Goal: Navigation & Orientation: Find specific page/section

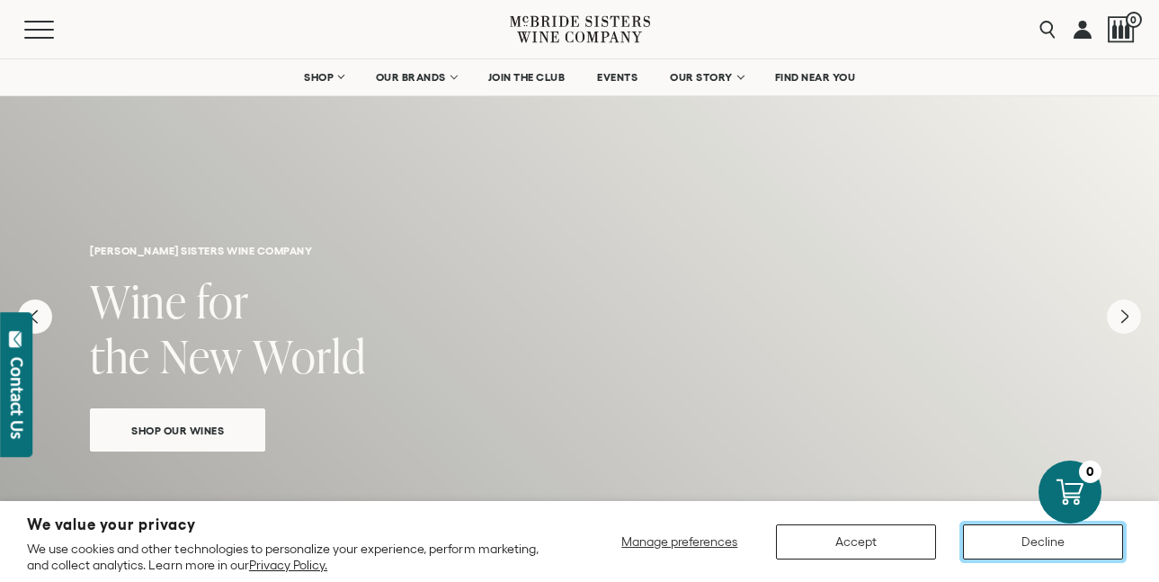
click at [1044, 547] on button "Decline" at bounding box center [1043, 541] width 160 height 35
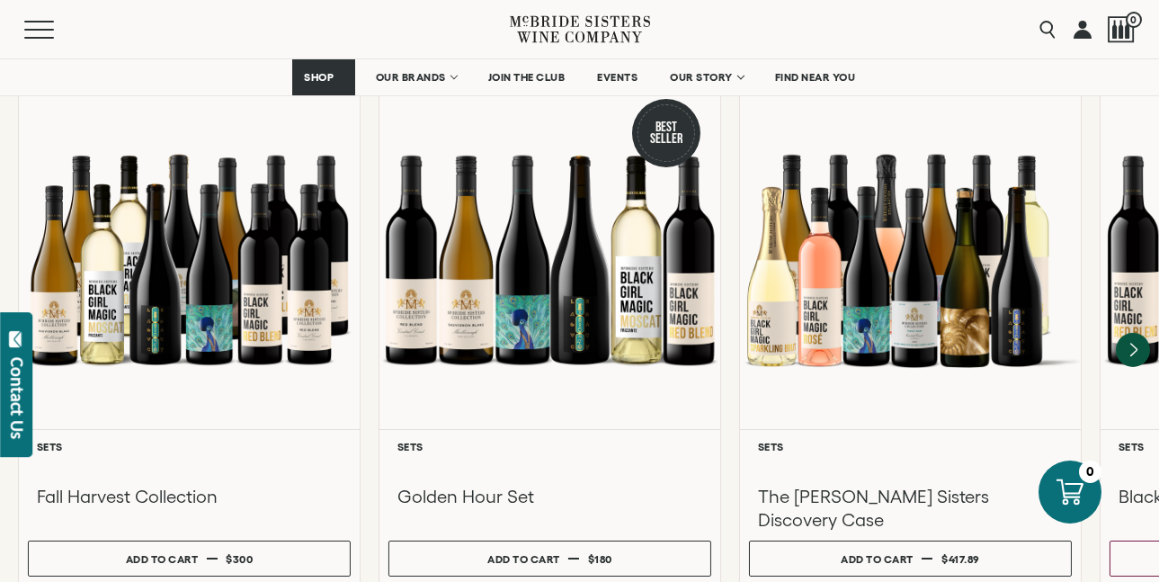
scroll to position [1618, 0]
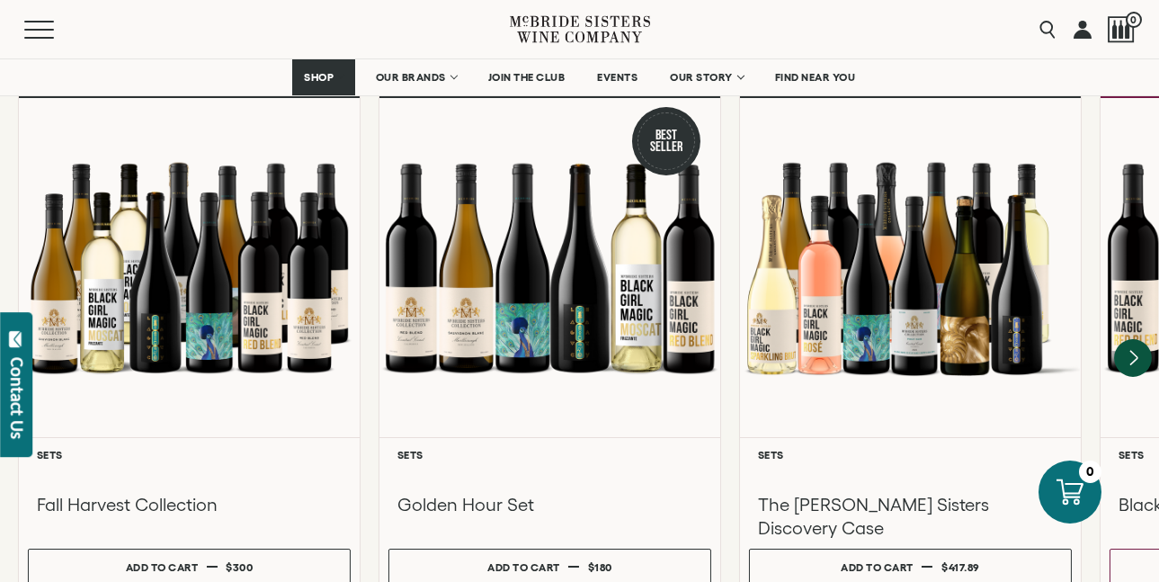
click at [1134, 339] on icon "Next" at bounding box center [1133, 358] width 38 height 38
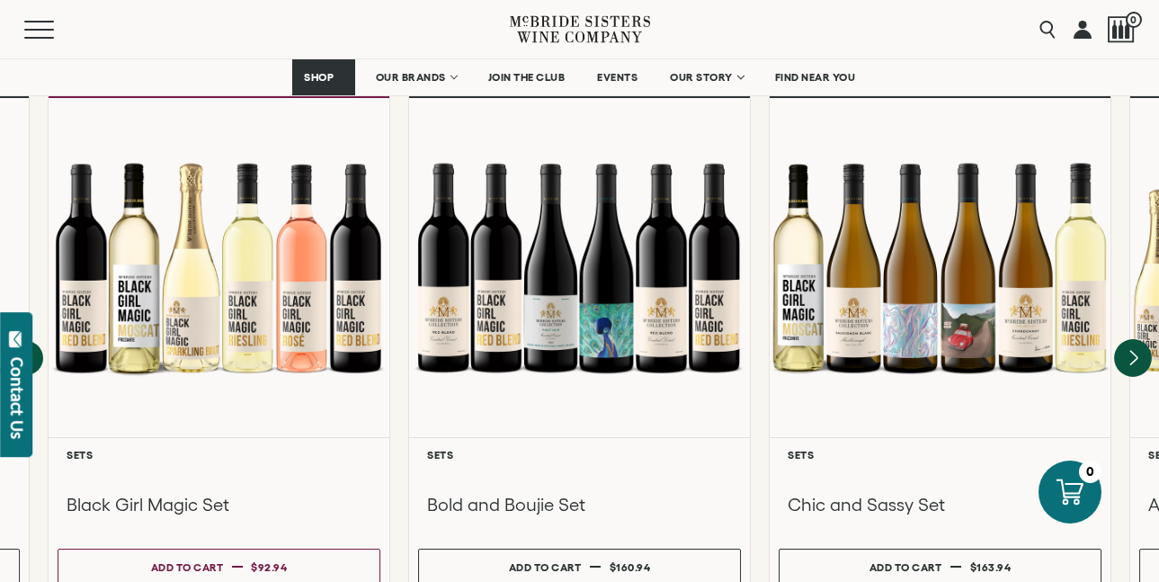
click at [1134, 339] on icon "Next" at bounding box center [1133, 358] width 38 height 38
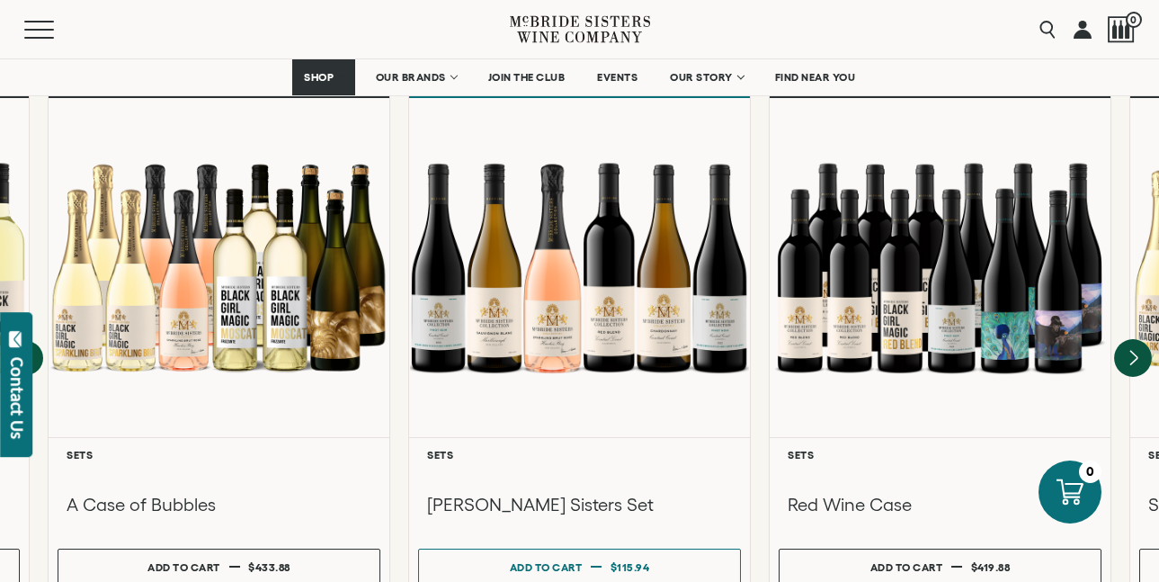
click at [1134, 339] on icon "Next" at bounding box center [1133, 358] width 38 height 38
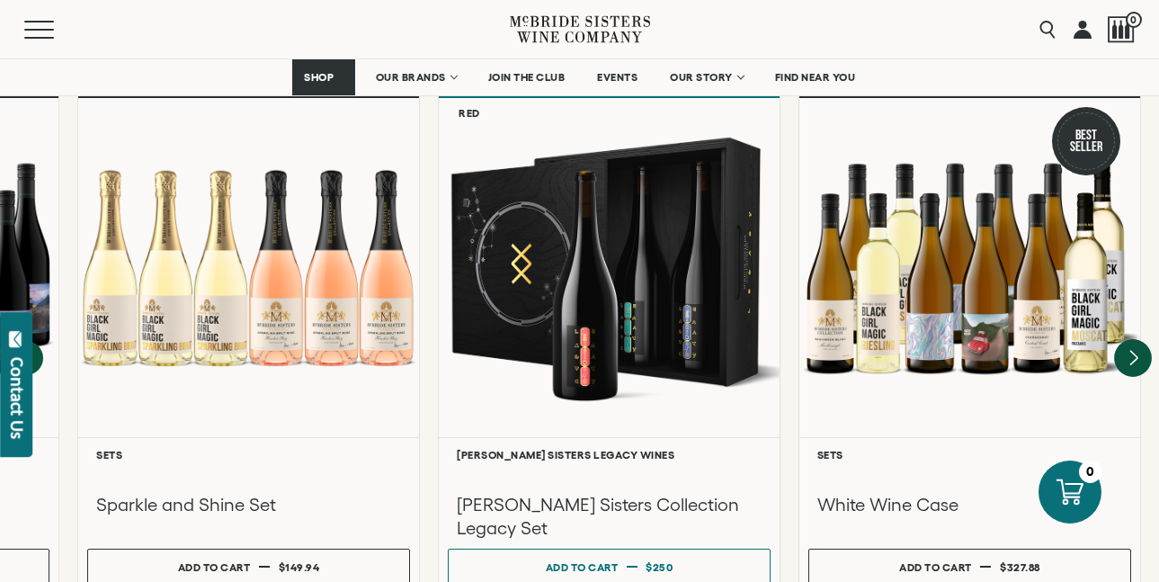
click at [1134, 327] on div at bounding box center [969, 267] width 341 height 339
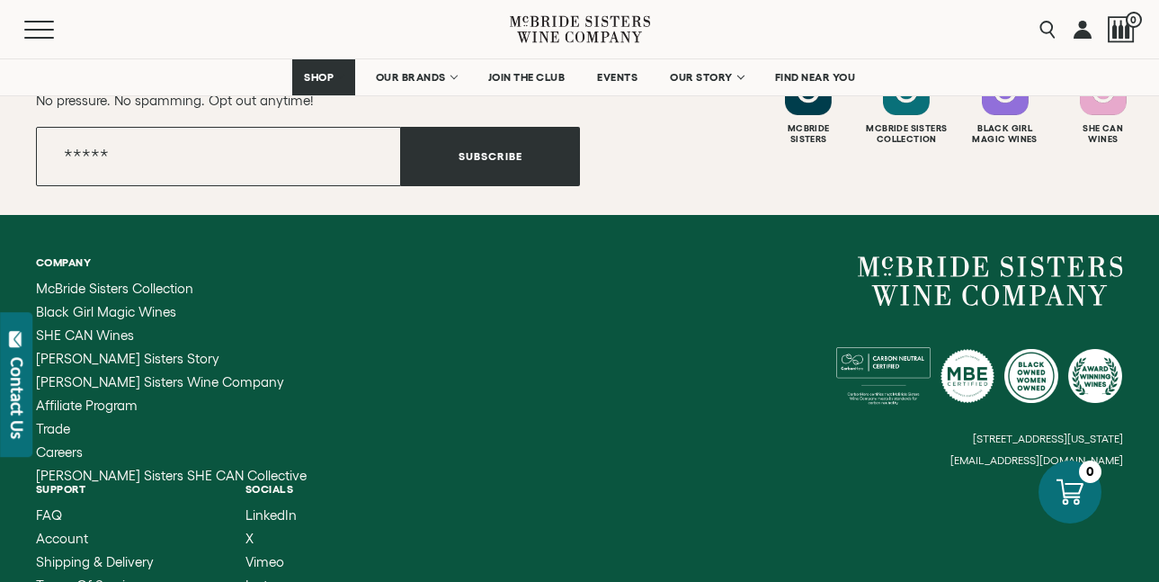
scroll to position [7308, 0]
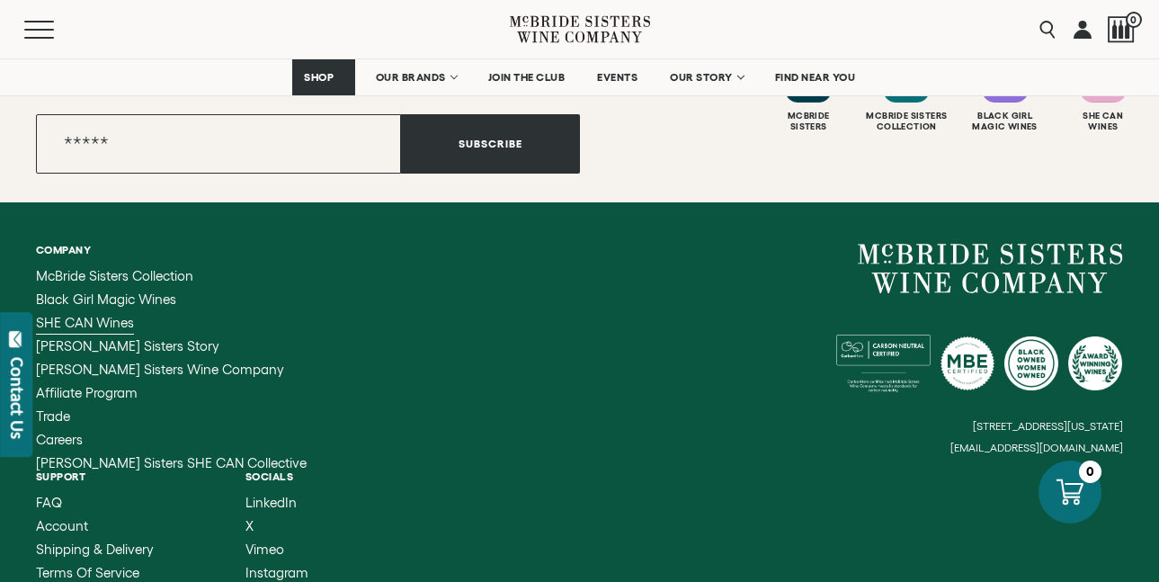
click at [93, 315] on span "SHE CAN Wines" at bounding box center [85, 322] width 98 height 15
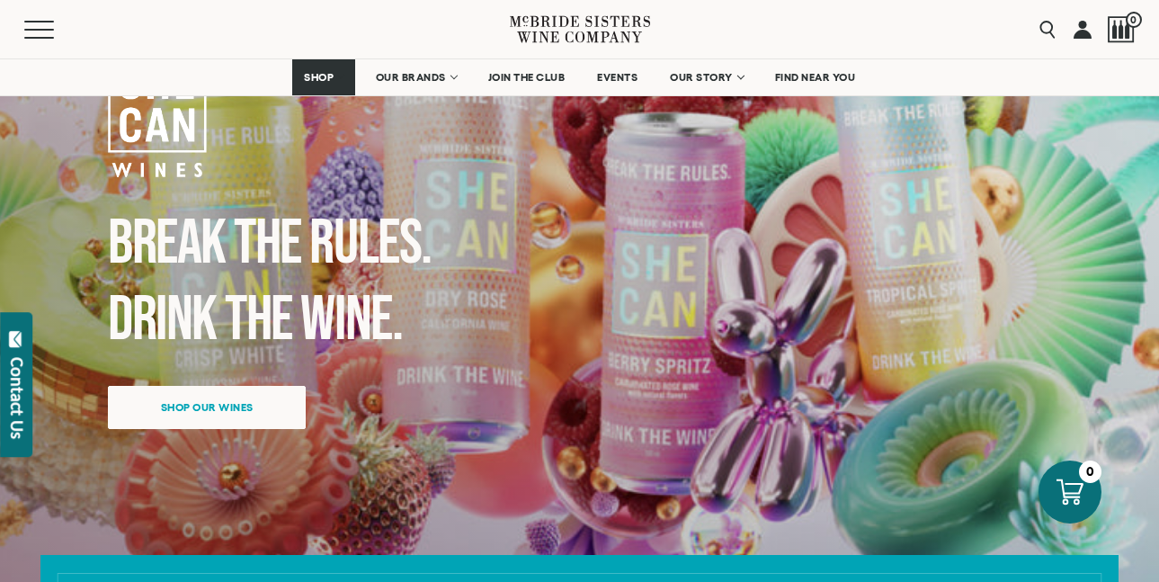
scroll to position [180, 0]
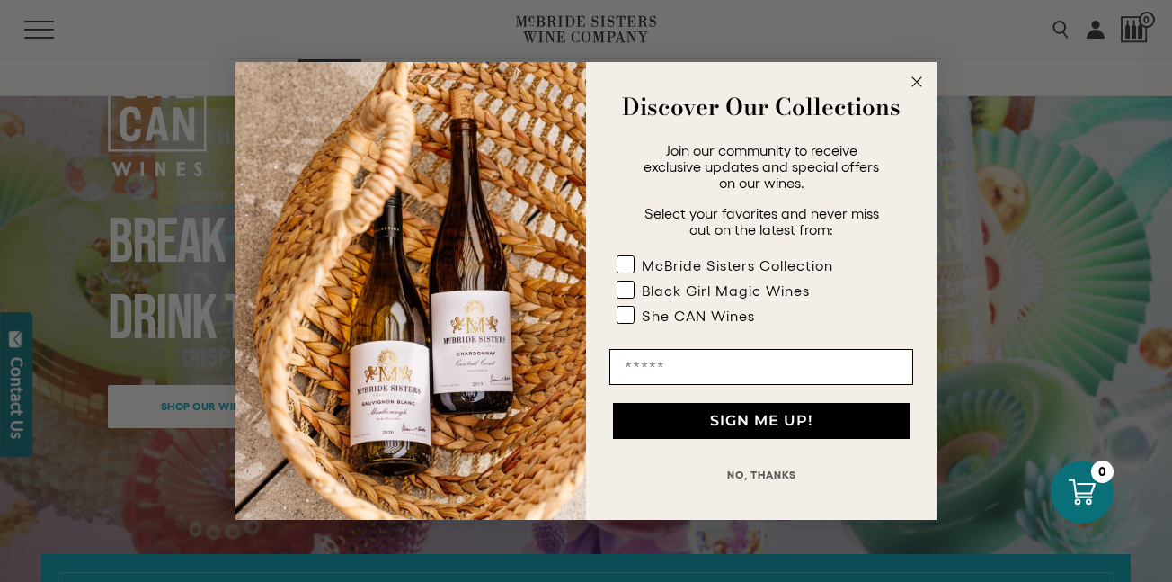
click at [921, 76] on circle "Close dialog" at bounding box center [917, 82] width 21 height 21
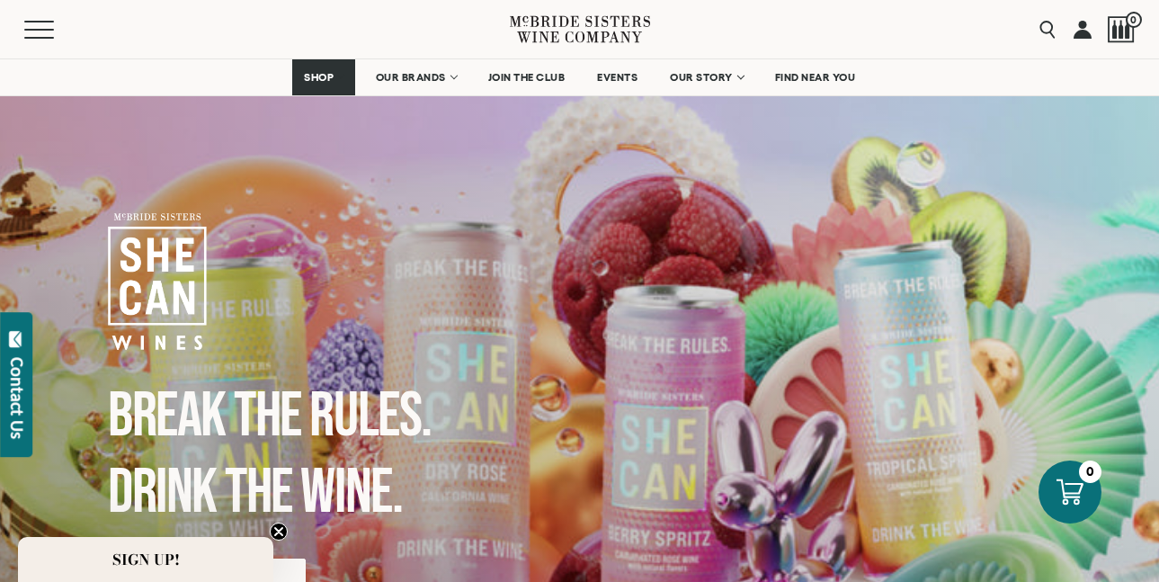
scroll to position [0, 0]
